Goal: Task Accomplishment & Management: Manage account settings

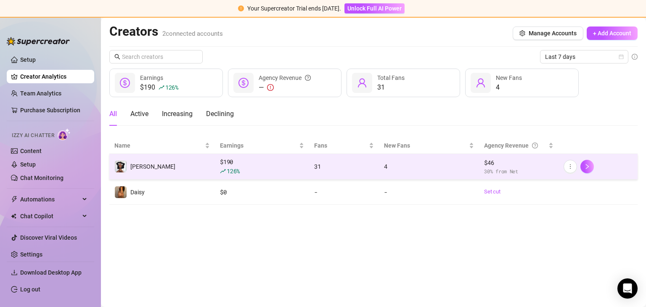
click at [159, 162] on td "[PERSON_NAME]" at bounding box center [162, 167] width 106 height 26
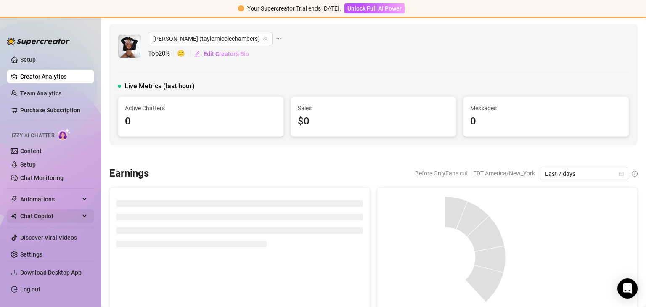
click at [53, 200] on span "Automations" at bounding box center [50, 199] width 60 height 13
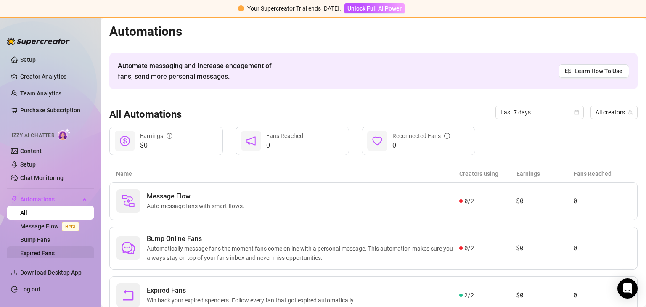
click at [55, 250] on link "Expired Fans" at bounding box center [37, 253] width 35 height 7
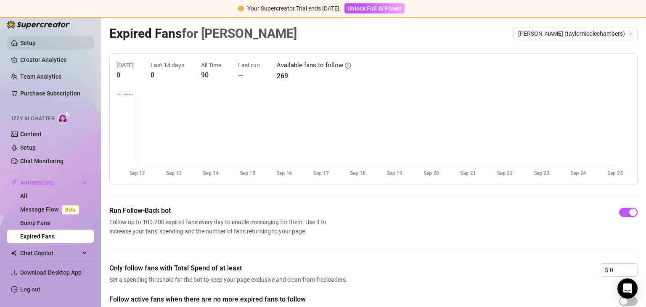
click at [36, 44] on link "Setup" at bounding box center [28, 43] width 16 height 7
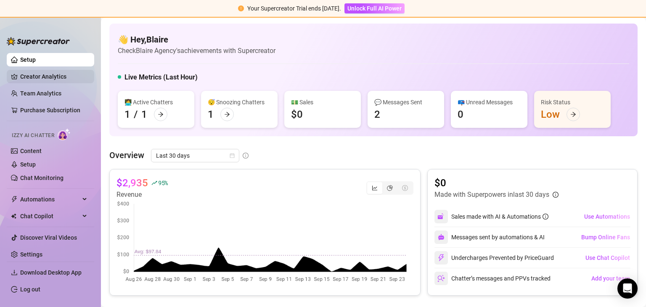
click at [58, 74] on link "Creator Analytics" at bounding box center [53, 76] width 67 height 13
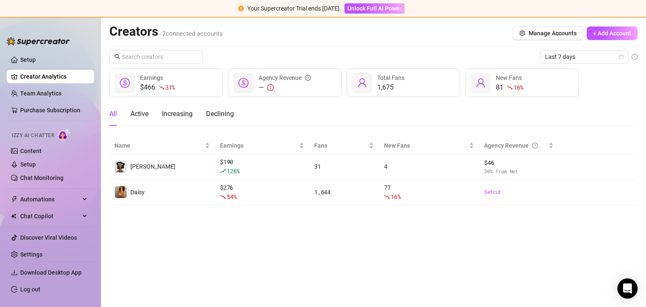
click at [49, 102] on ul "Setup Creator Analytics Team Analytics Purchase Subscription Izzy AI Chatter Co…" at bounding box center [51, 154] width 88 height 208
click at [50, 95] on link "Team Analytics" at bounding box center [40, 93] width 41 height 7
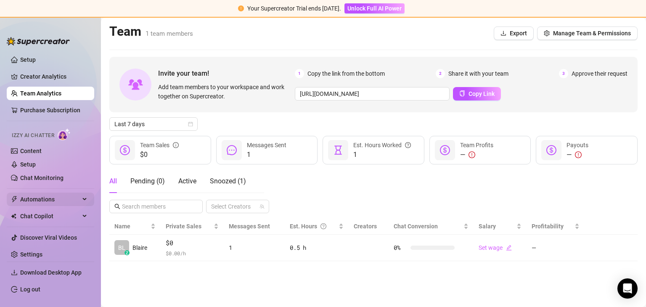
click at [63, 199] on span "Automations" at bounding box center [50, 199] width 60 height 13
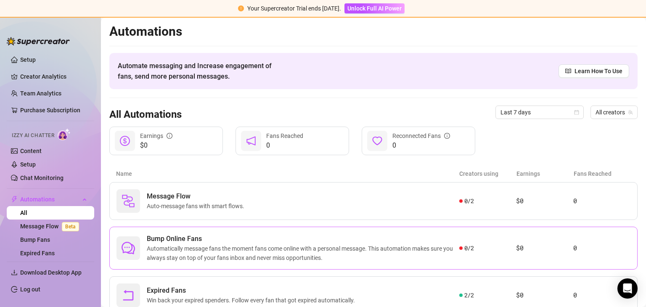
scroll to position [32, 0]
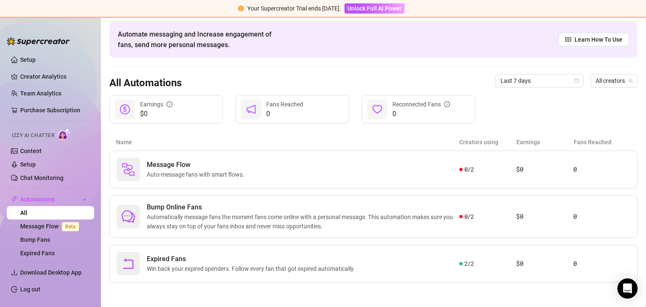
click at [243, 285] on main "Automations Automate messaging and Increase engagement of fans, send more perso…" at bounding box center [373, 147] width 545 height 322
click at [239, 259] on span "Expired Fans" at bounding box center [253, 259] width 212 height 10
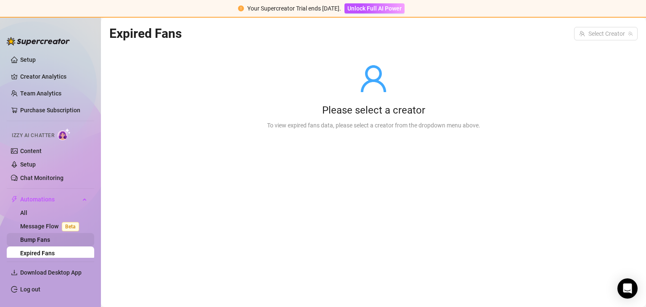
click at [47, 236] on link "Bump Fans" at bounding box center [35, 239] width 30 height 7
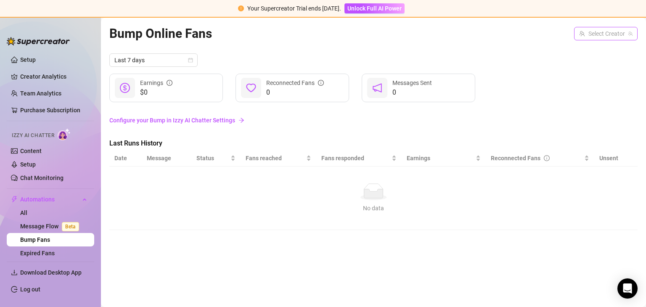
click at [616, 34] on input "search" at bounding box center [602, 33] width 46 height 13
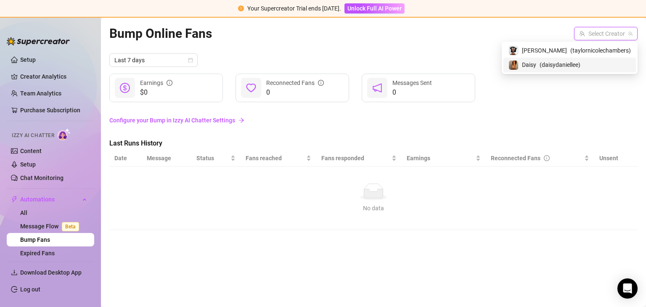
click at [597, 70] on div "Daisy ( daisydaniellee )" at bounding box center [570, 65] width 133 height 14
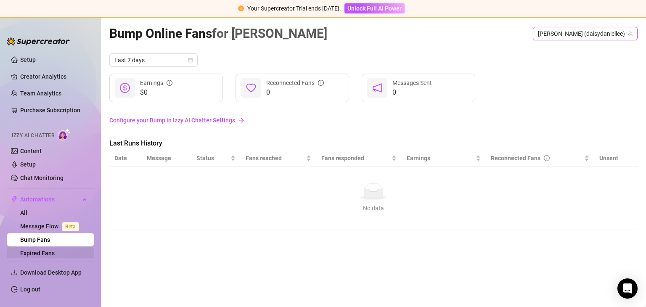
click at [42, 252] on link "Expired Fans" at bounding box center [37, 253] width 35 height 7
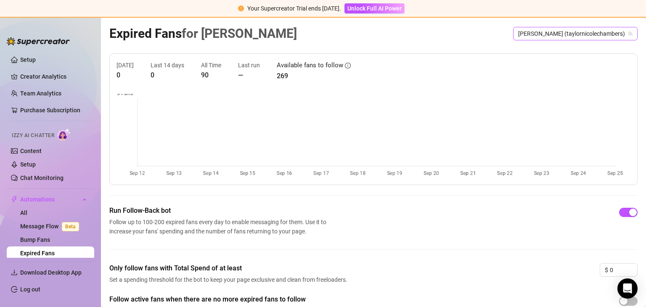
click at [560, 35] on span "[PERSON_NAME] (taylornicolechambers)" at bounding box center [575, 33] width 114 height 13
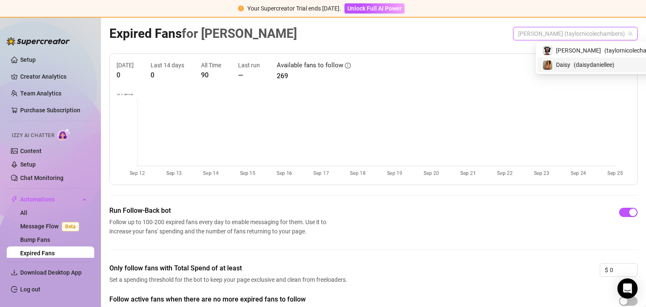
click at [555, 68] on div "Daisy ( daisydaniellee )" at bounding box center [604, 65] width 122 height 10
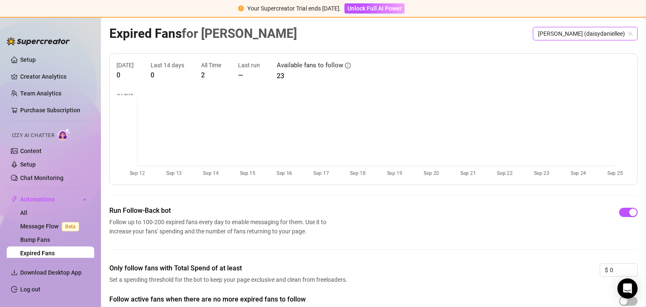
click at [36, 61] on link "Setup" at bounding box center [28, 59] width 16 height 7
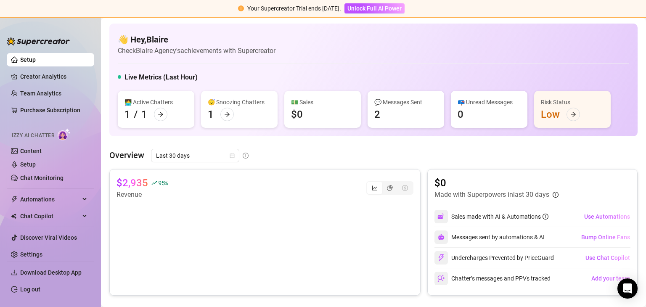
click at [229, 123] on div "😴 Snoozing Chatters 1" at bounding box center [239, 109] width 77 height 37
click at [228, 113] on icon "arrow-right" at bounding box center [227, 114] width 5 height 5
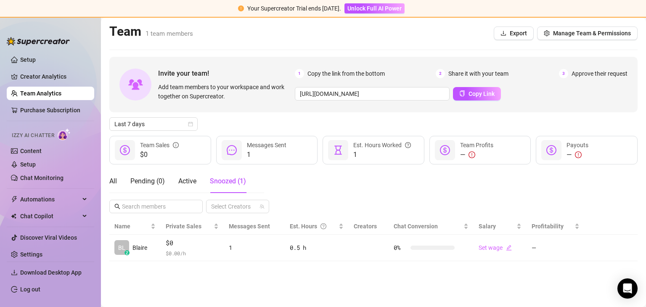
click at [48, 43] on img at bounding box center [38, 41] width 63 height 8
drag, startPoint x: 21, startPoint y: 64, endPoint x: 32, endPoint y: 3, distance: 61.3
click at [21, 63] on link "Setup" at bounding box center [28, 59] width 16 height 7
